Goal: Task Accomplishment & Management: Manage account settings

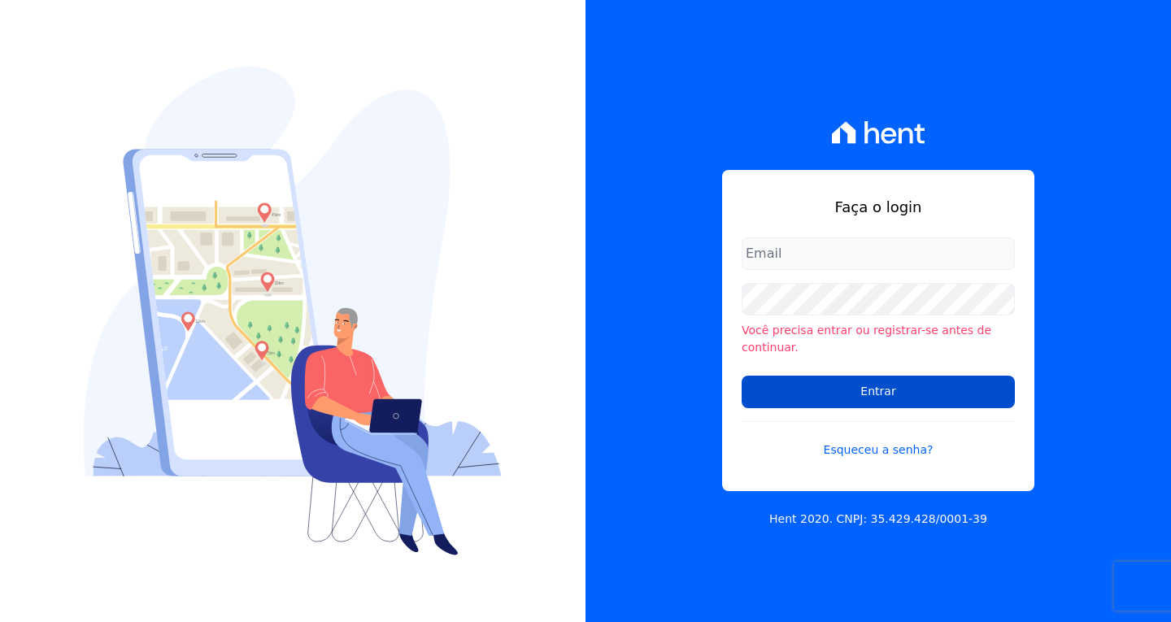
type input "[EMAIL_ADDRESS][DOMAIN_NAME]"
drag, startPoint x: 868, startPoint y: 383, endPoint x: 824, endPoint y: 383, distance: 43.9
click at [866, 383] on input "Entrar" at bounding box center [877, 392] width 273 height 33
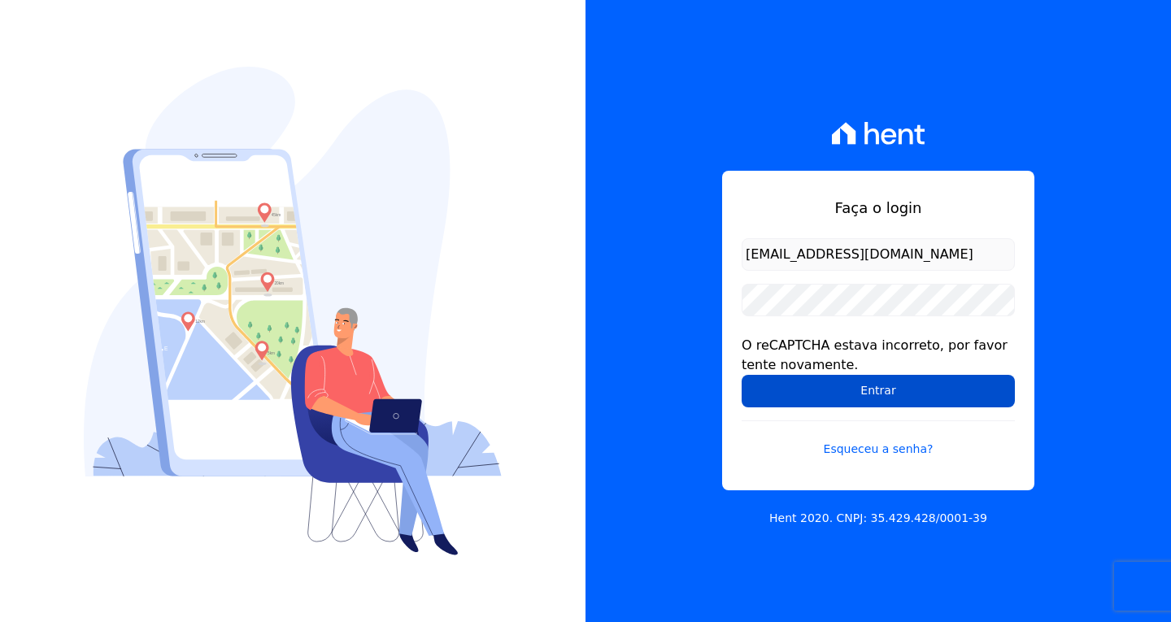
drag, startPoint x: 916, startPoint y: 398, endPoint x: 833, endPoint y: 401, distance: 83.8
click at [913, 400] on input "Entrar" at bounding box center [877, 391] width 273 height 33
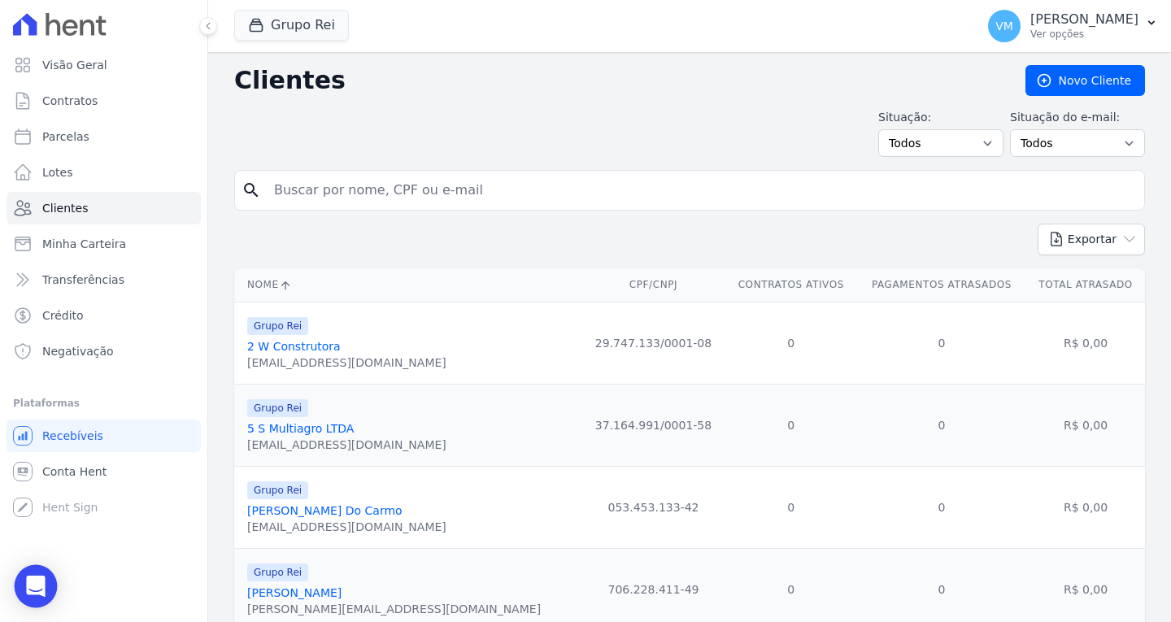
click at [28, 578] on icon "Open Intercom Messenger" at bounding box center [35, 586] width 19 height 21
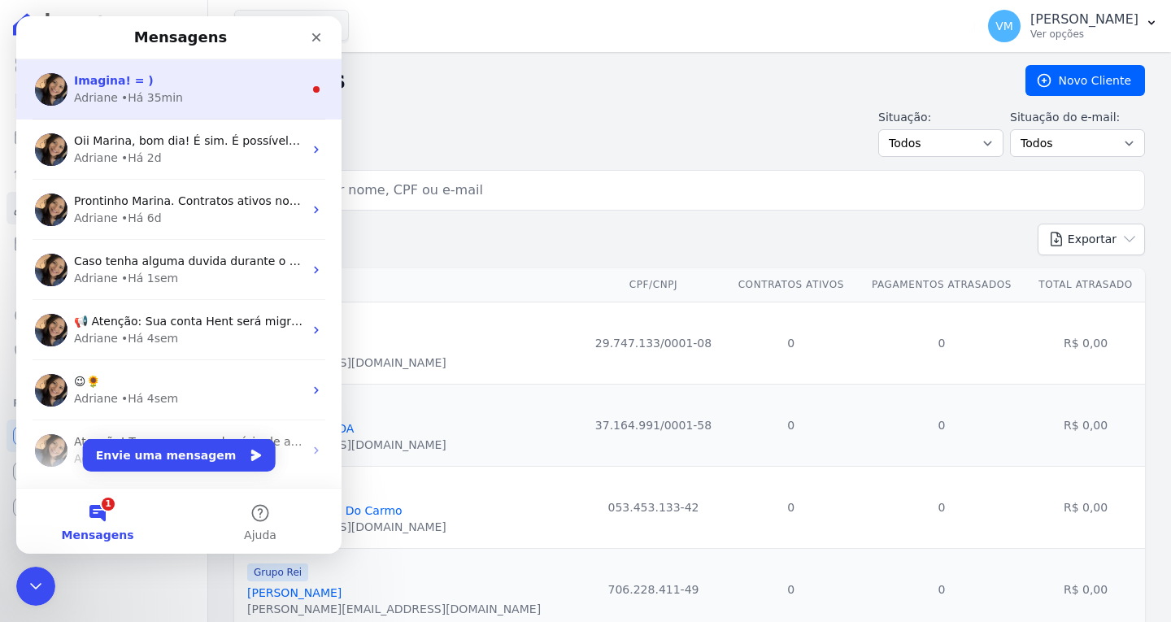
click at [199, 102] on div "[PERSON_NAME] • Há 35min" at bounding box center [188, 97] width 229 height 17
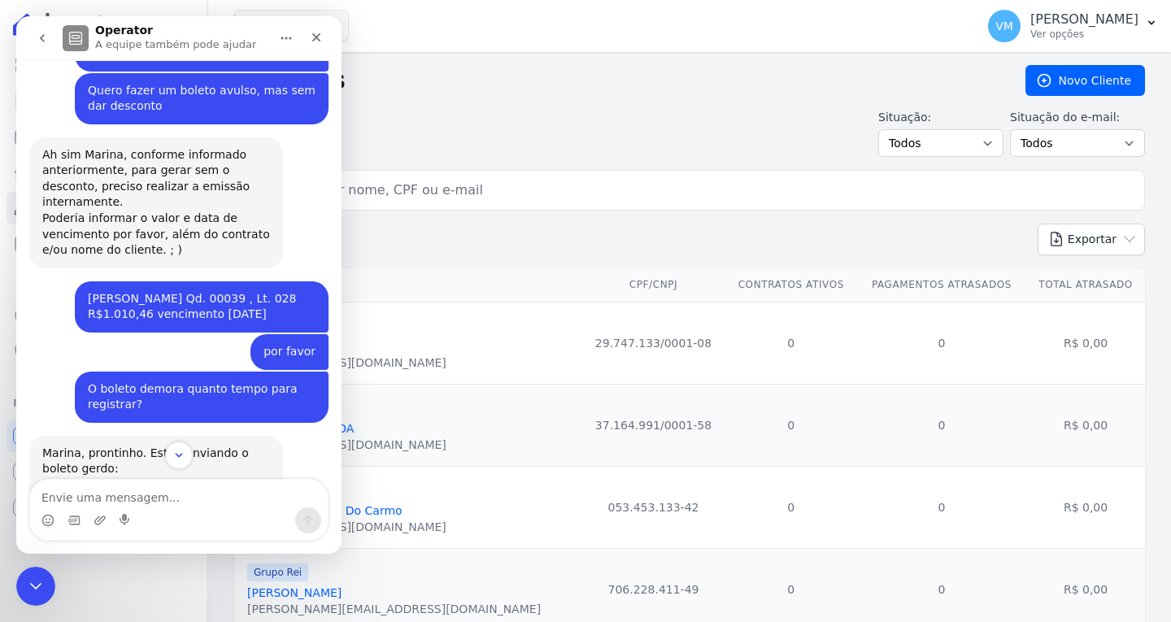
scroll to position [738, 0]
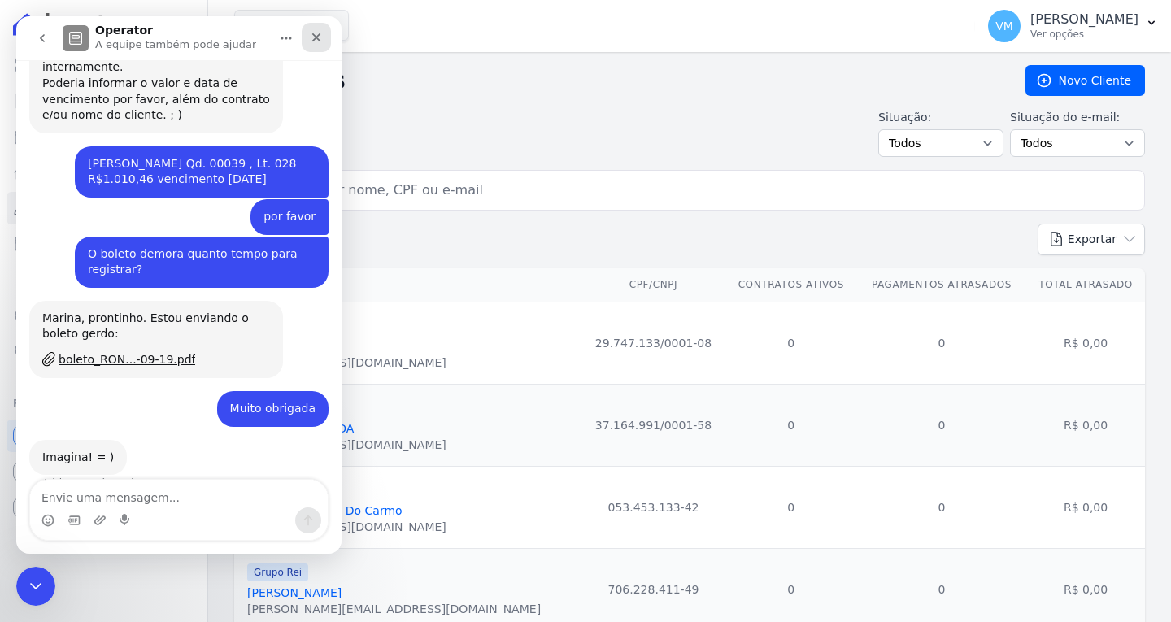
click at [317, 49] on div "Fechar" at bounding box center [316, 37] width 29 height 29
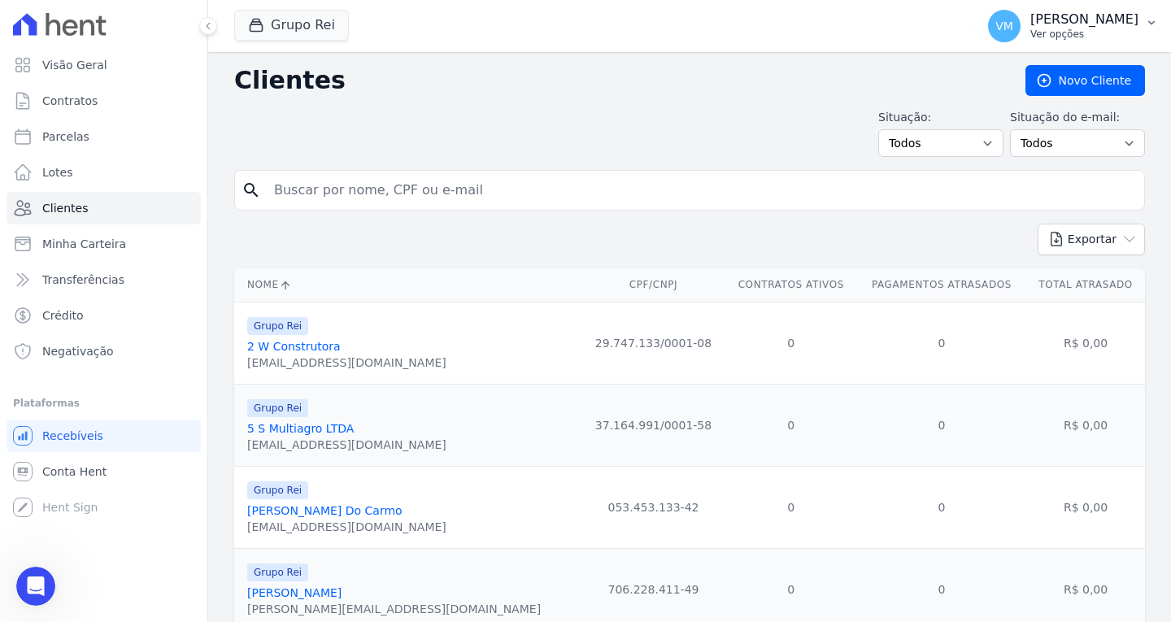
click at [1072, 28] on p "Ver opções" at bounding box center [1084, 34] width 108 height 13
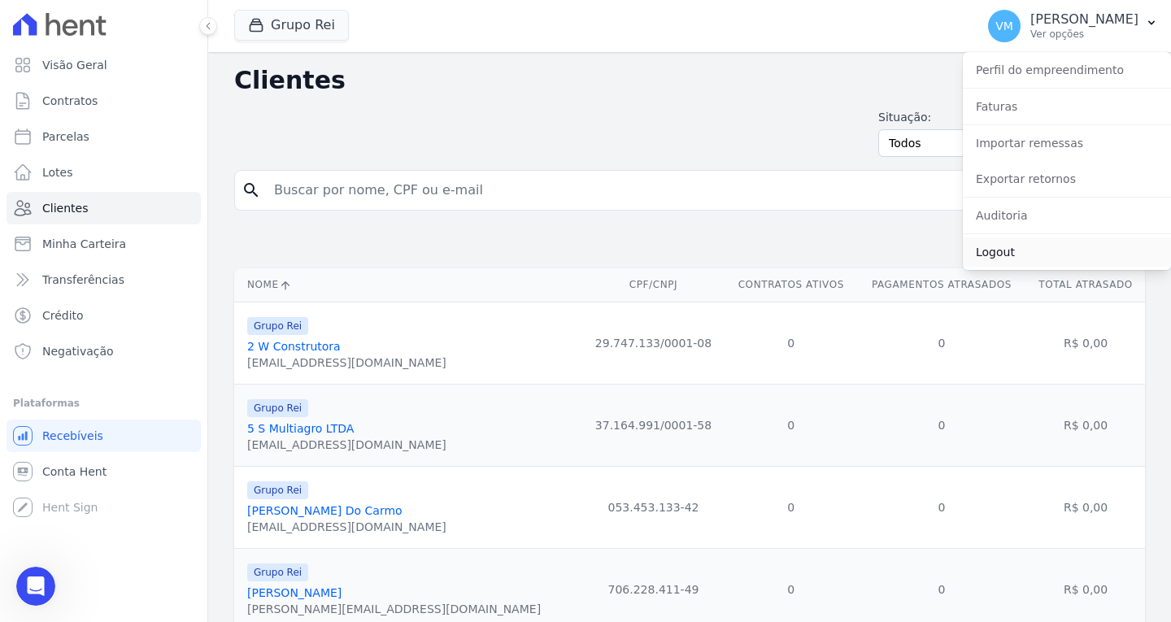
click at [990, 257] on link "Logout" at bounding box center [1067, 251] width 208 height 29
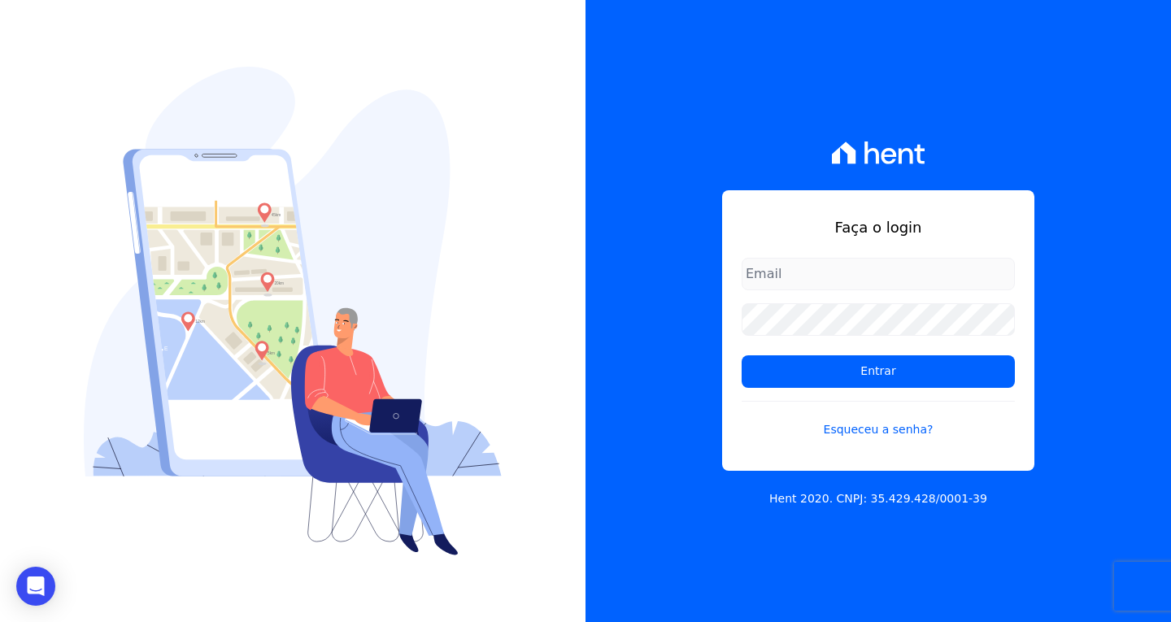
type input "[EMAIL_ADDRESS][DOMAIN_NAME]"
